Goal: Task Accomplishment & Management: Manage account settings

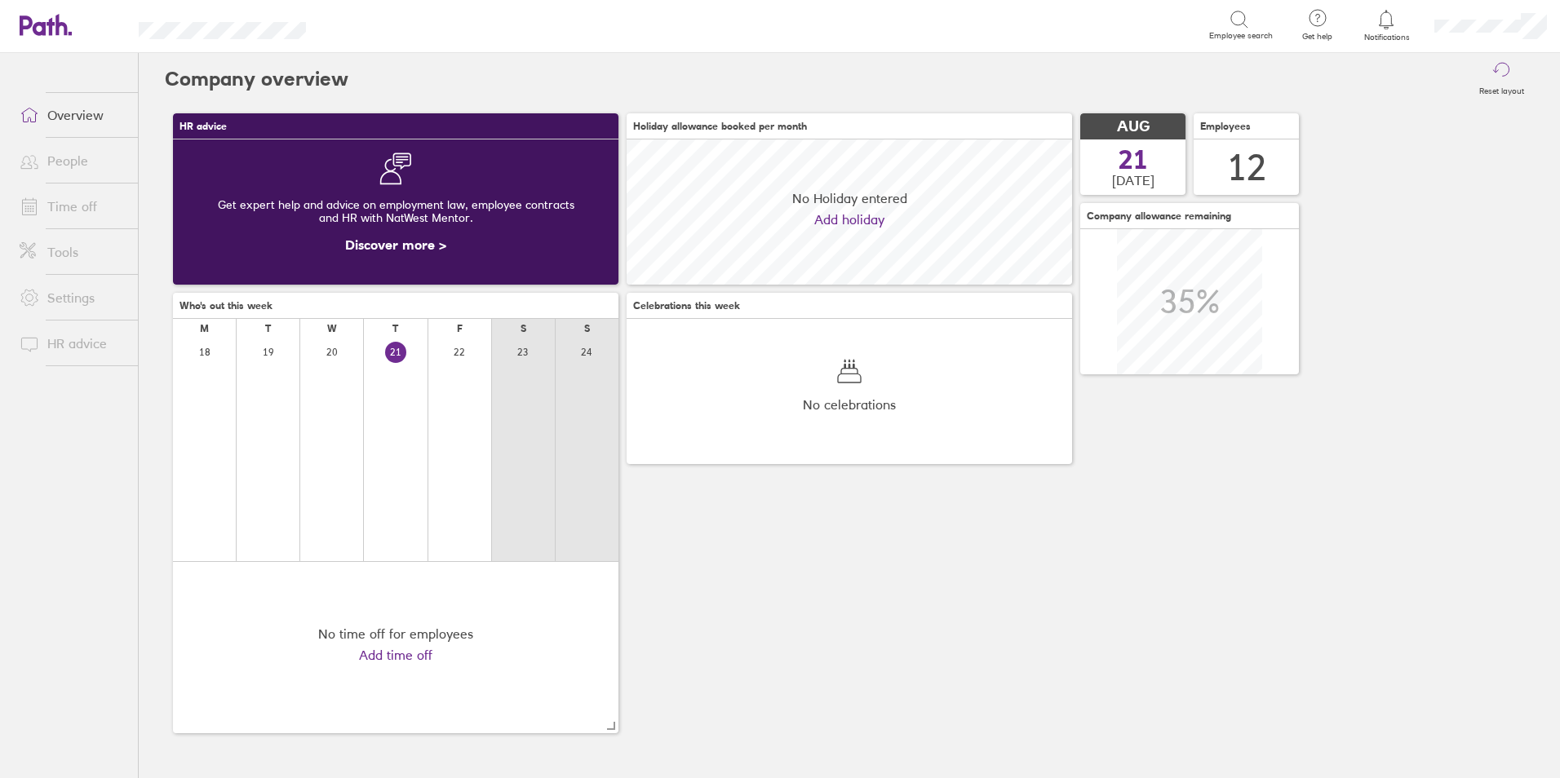
scroll to position [145, 445]
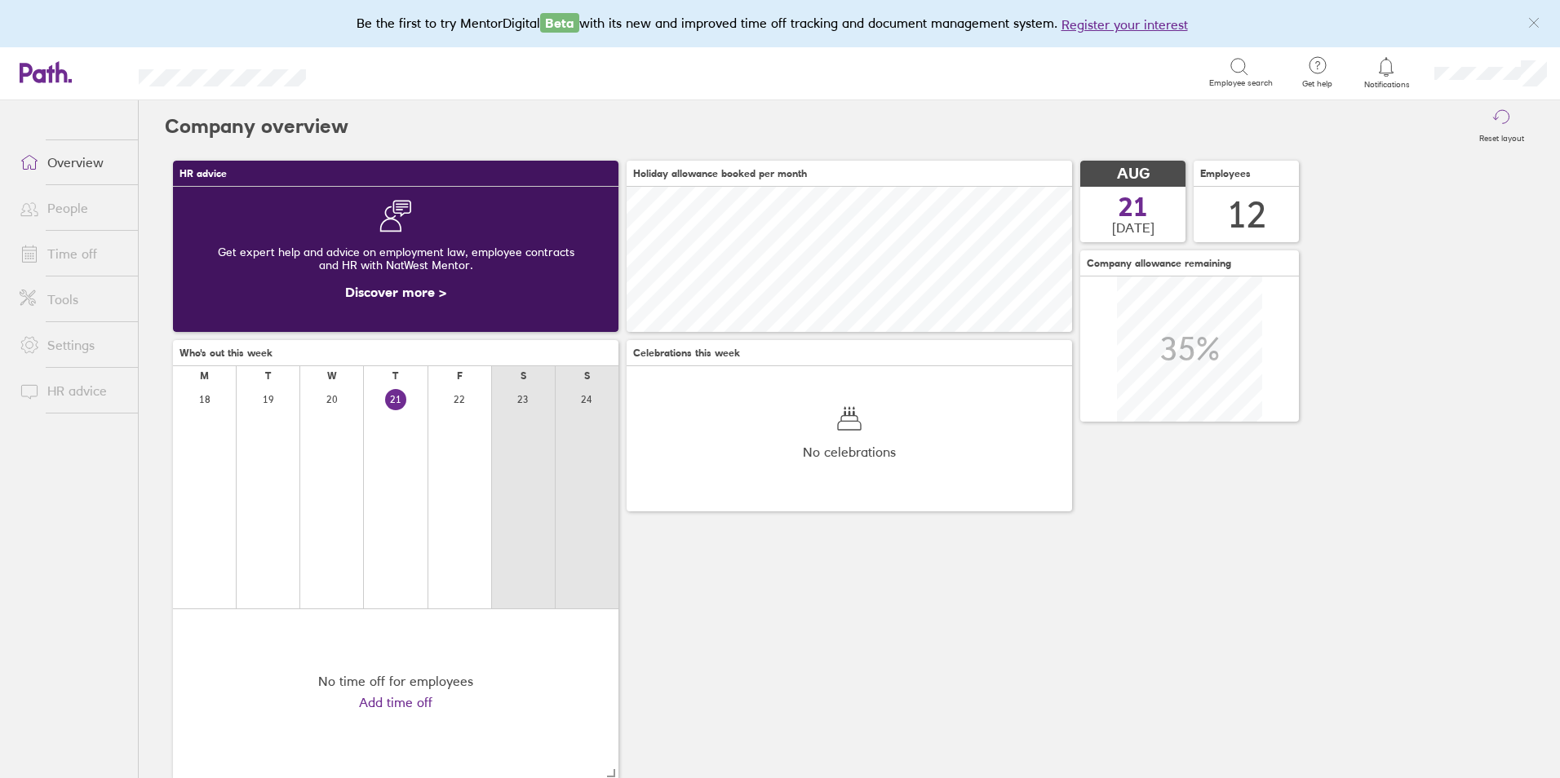
click at [71, 249] on link "Time off" at bounding box center [72, 253] width 131 height 33
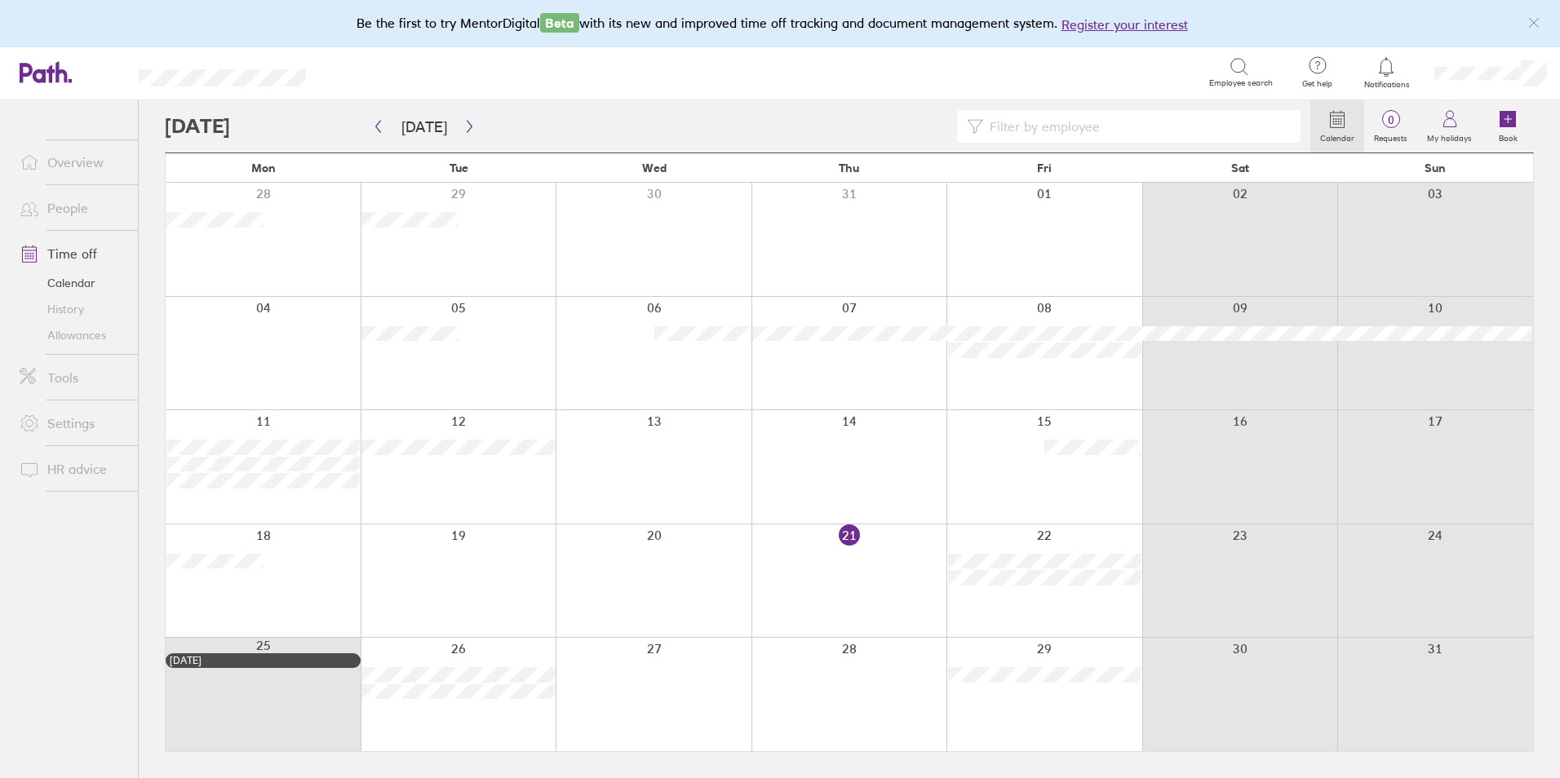
click at [841, 564] on div at bounding box center [849, 580] width 196 height 113
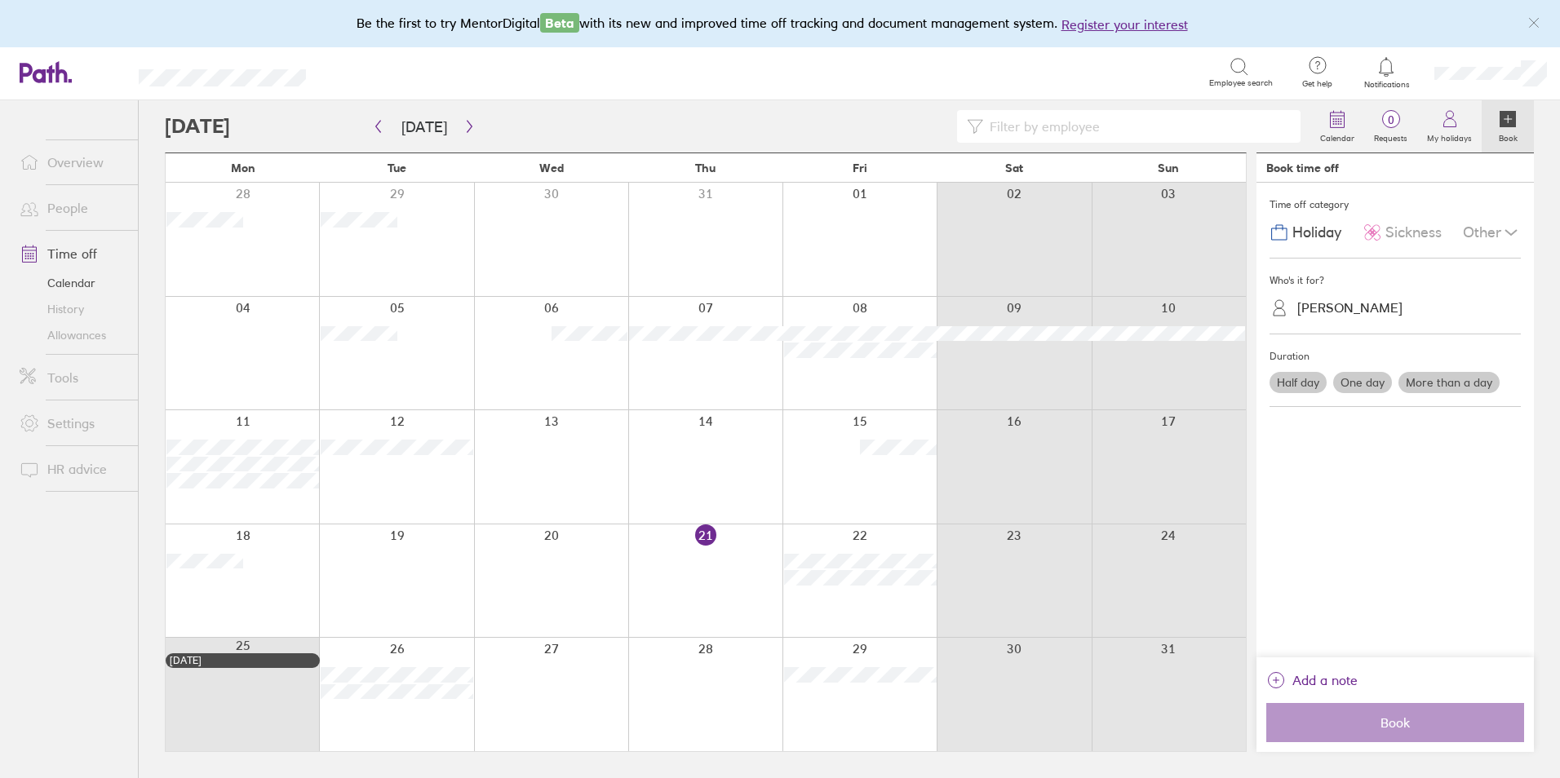
click at [1315, 386] on label "Half day" at bounding box center [1297, 382] width 57 height 21
click at [0, 0] on input "Half day" at bounding box center [0, 0] width 0 height 0
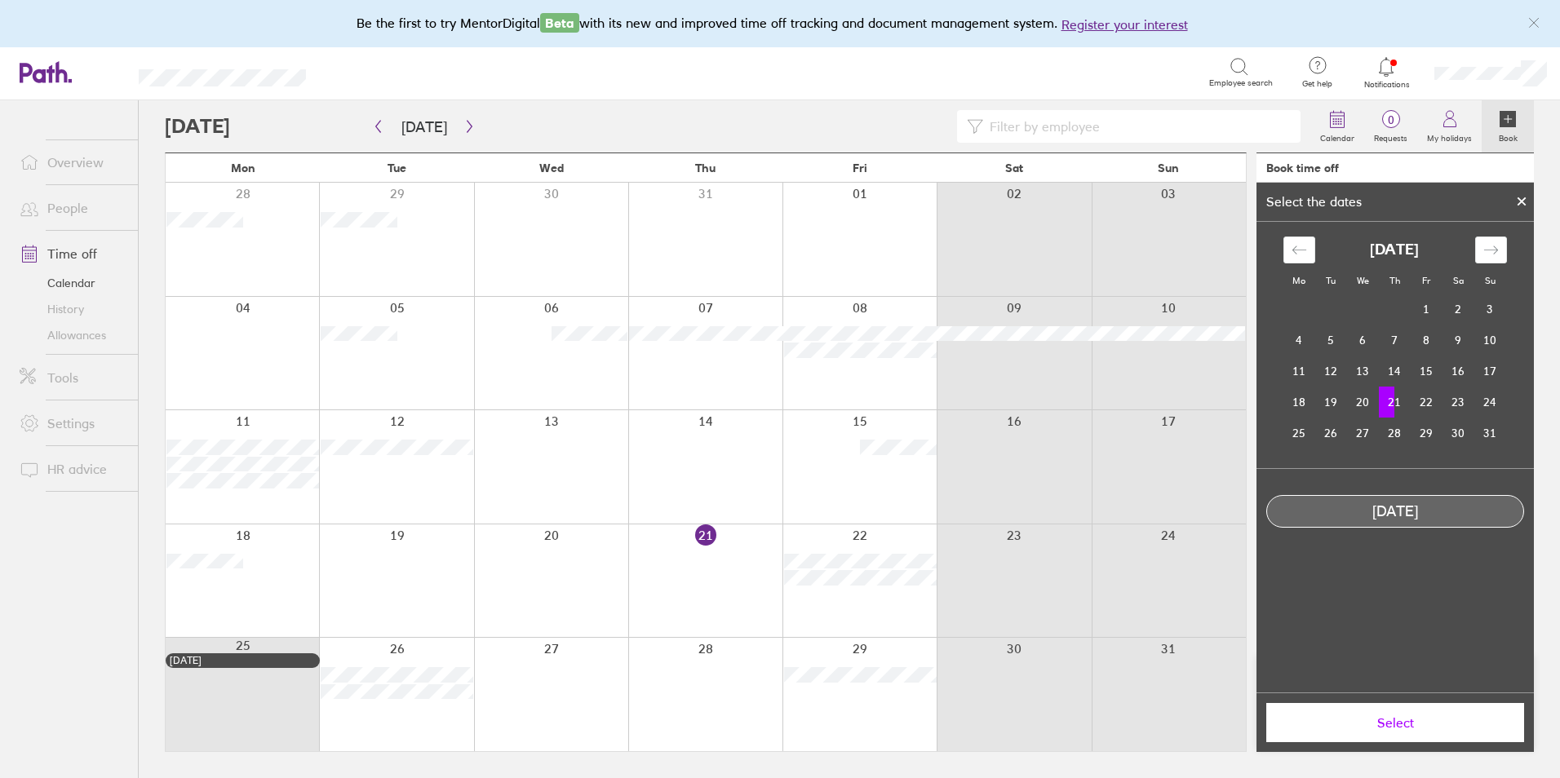
click at [1387, 403] on td "21" at bounding box center [1394, 402] width 32 height 31
click at [1382, 723] on span "Select" at bounding box center [1394, 722] width 235 height 15
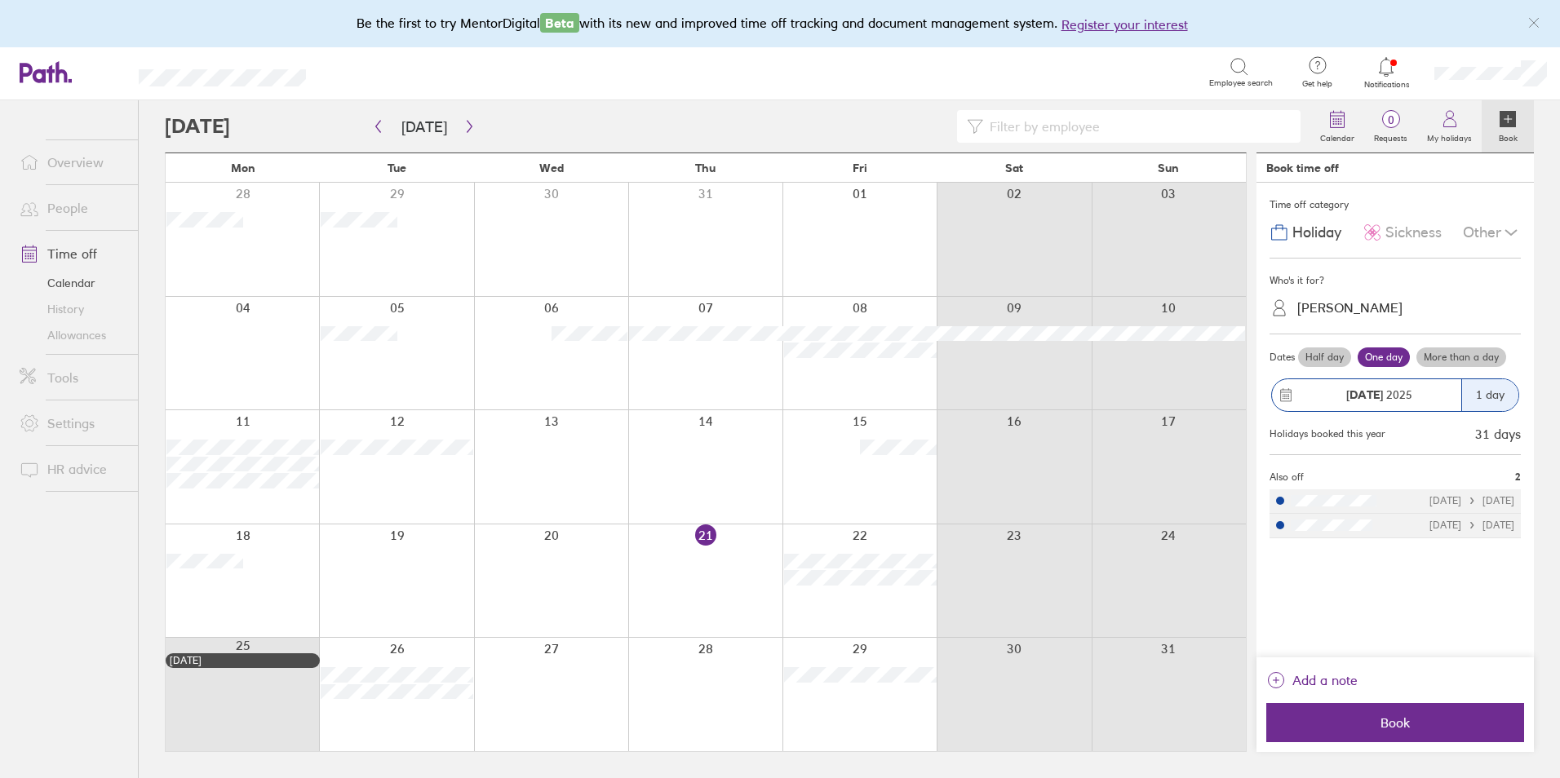
click at [1334, 358] on label "Half day" at bounding box center [1324, 357] width 53 height 20
click at [0, 0] on input "Half day" at bounding box center [0, 0] width 0 height 0
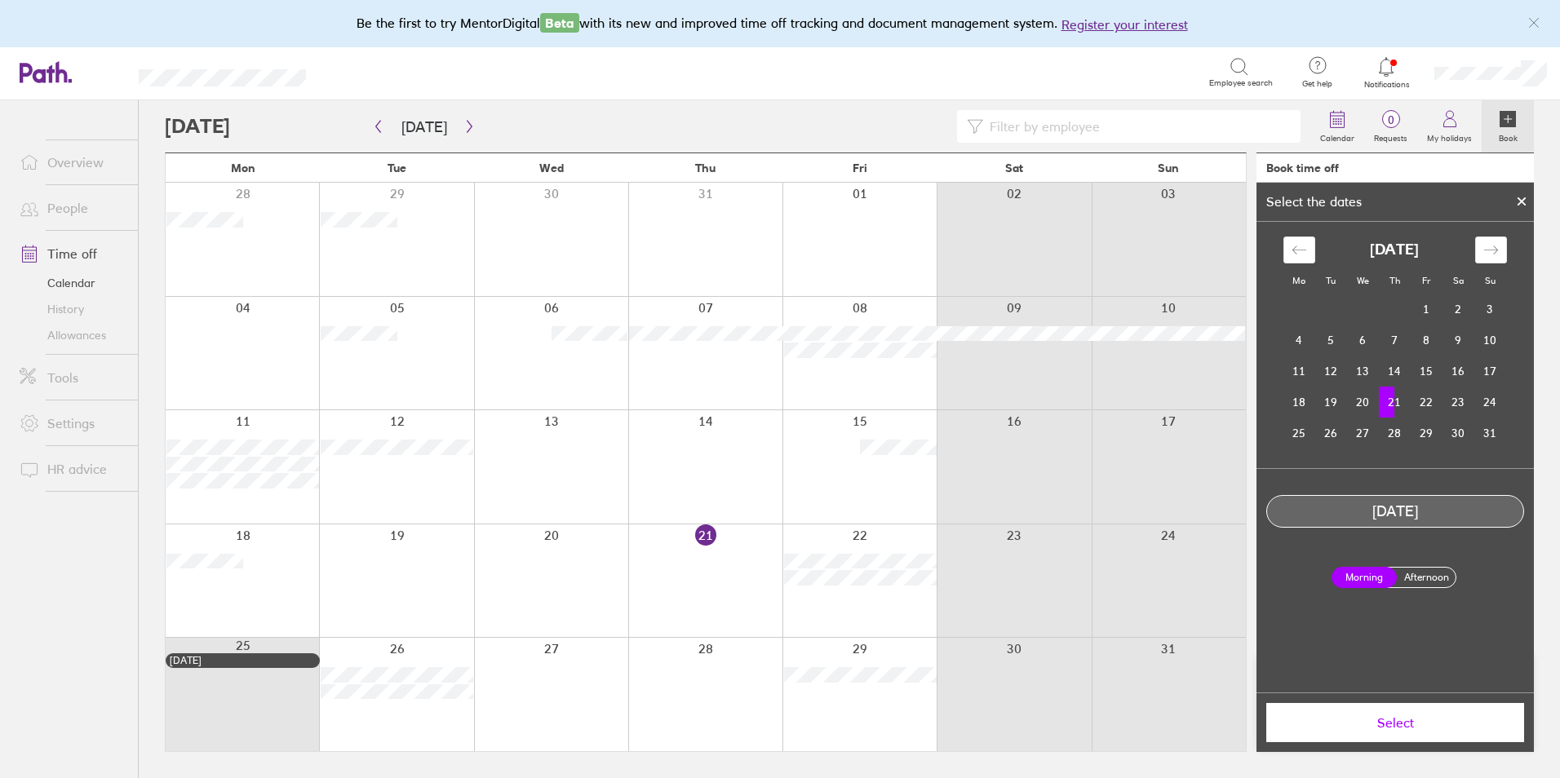
click at [1365, 724] on span "Select" at bounding box center [1394, 722] width 235 height 15
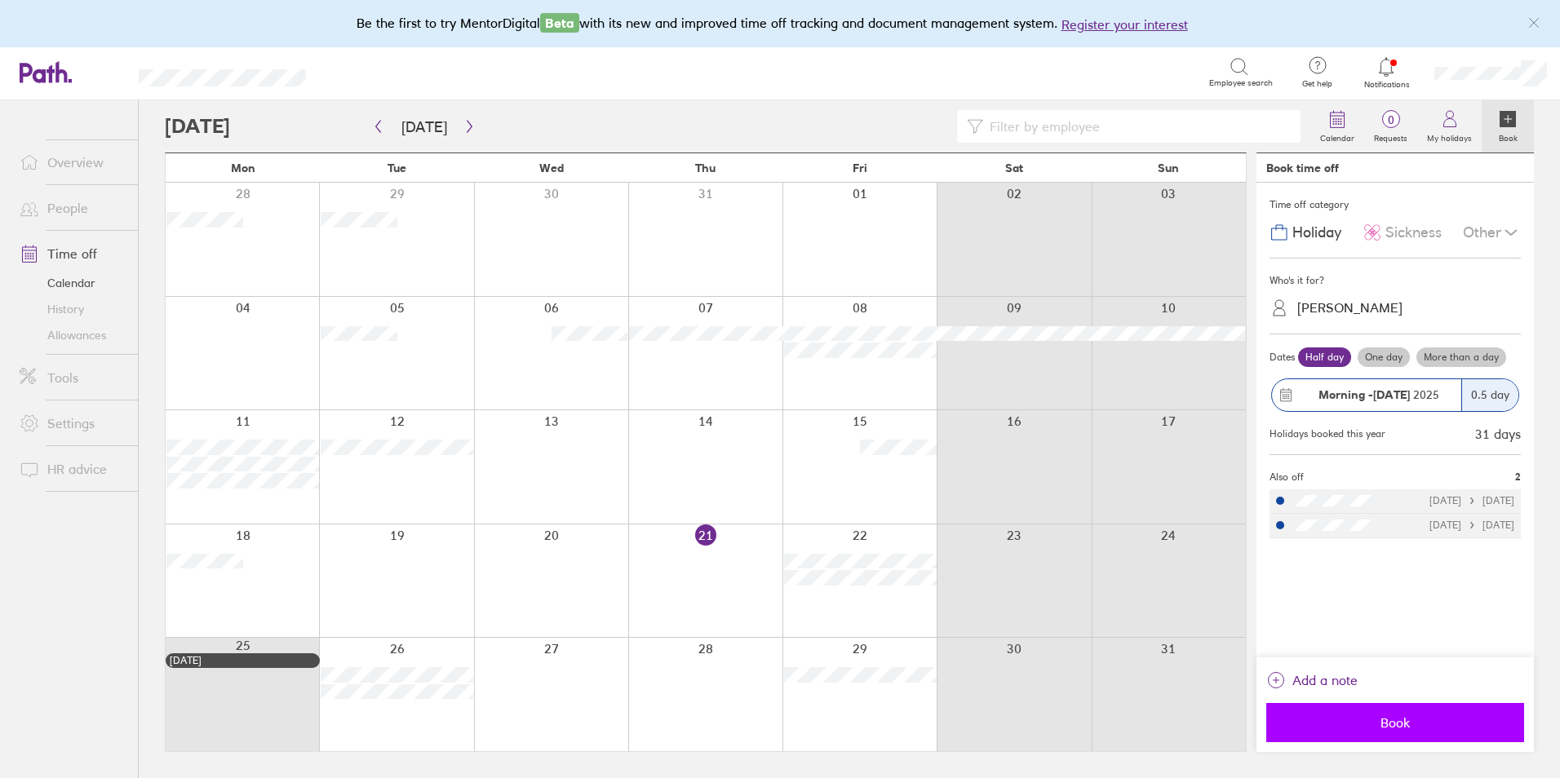
click at [1365, 720] on span "Book" at bounding box center [1394, 722] width 235 height 15
